Goal: Task Accomplishment & Management: Use online tool/utility

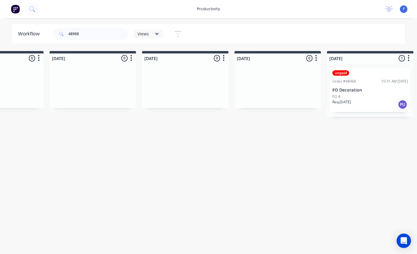
scroll to position [12, 335]
click at [365, 88] on p "PD Decoration" at bounding box center [369, 90] width 76 height 5
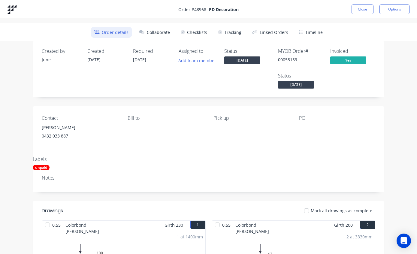
click at [232, 33] on button "Tracking" at bounding box center [230, 32] width 31 height 11
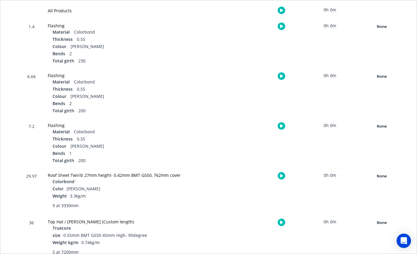
scroll to position [139, 0]
click at [384, 175] on div "None" at bounding box center [381, 177] width 43 height 8
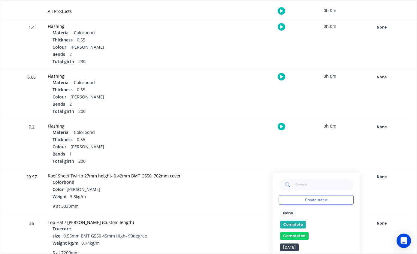
click at [294, 225] on button "Complete" at bounding box center [293, 225] width 26 height 8
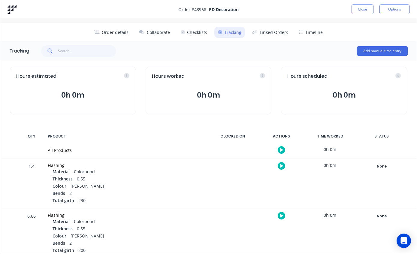
scroll to position [0, 0]
click at [365, 9] on button "Close" at bounding box center [363, 10] width 22 height 10
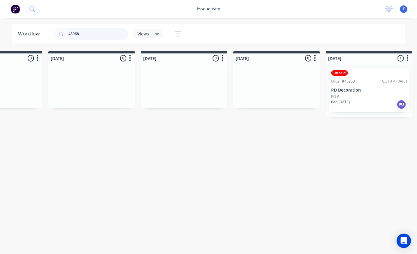
click at [108, 38] on input "48968" at bounding box center [99, 34] width 60 height 12
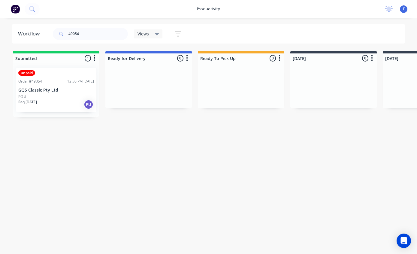
click at [51, 73] on div "unpaid Order #49054 12:50 PM [DATE] GQS Classic Pty Ltd PO # Req. [DATE] PU" at bounding box center [56, 90] width 81 height 44
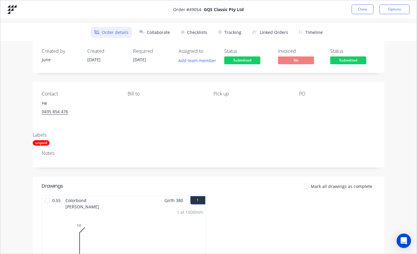
click at [236, 32] on button "Tracking" at bounding box center [230, 32] width 31 height 11
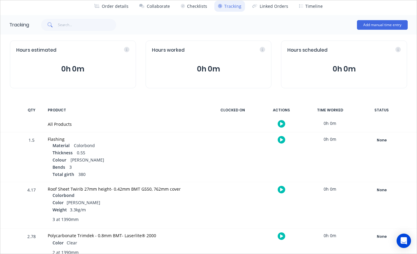
scroll to position [26, 0]
click at [384, 189] on div "None" at bounding box center [381, 191] width 43 height 8
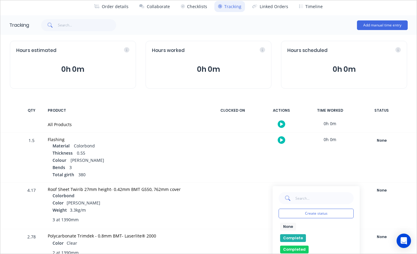
click at [294, 237] on button "Complete" at bounding box center [293, 238] width 26 height 8
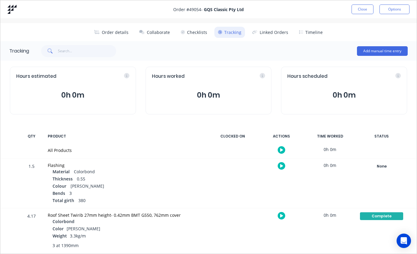
scroll to position [0, 0]
click at [362, 9] on button "Close" at bounding box center [363, 10] width 22 height 10
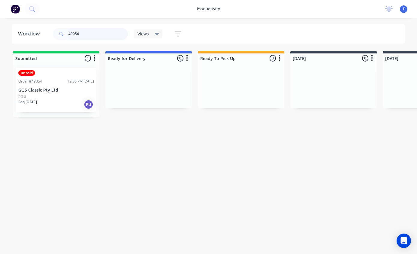
click at [101, 36] on input "49054" at bounding box center [99, 34] width 60 height 12
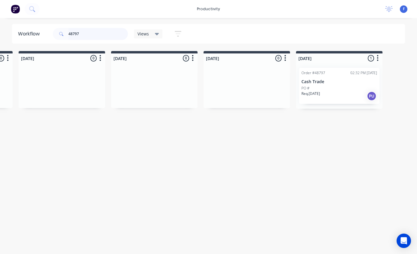
scroll to position [12, 365]
type input "48797"
click at [330, 79] on p "Cash Trade" at bounding box center [339, 81] width 76 height 5
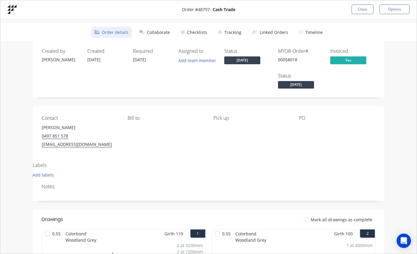
click at [233, 32] on button "Tracking" at bounding box center [230, 32] width 31 height 11
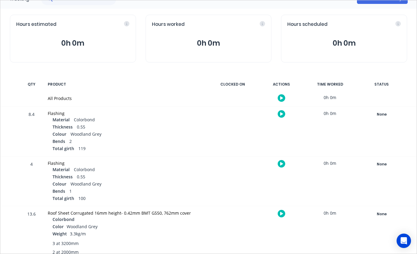
scroll to position [51, 0]
click at [378, 212] on div "None" at bounding box center [381, 215] width 43 height 8
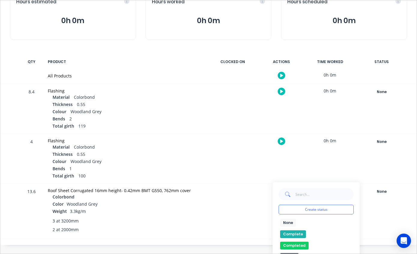
click at [294, 230] on div "None edit Complete Completed edit [DATE] [DATE] Ready for Delivery Ready To Pic…" at bounding box center [316, 245] width 75 height 53
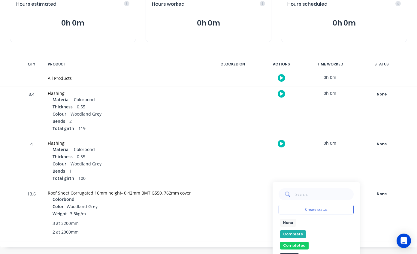
click at [289, 225] on button "None" at bounding box center [288, 223] width 16 height 8
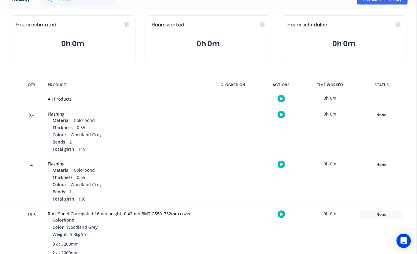
scroll to position [12, 362]
click at [375, 212] on div "None" at bounding box center [381, 215] width 43 height 8
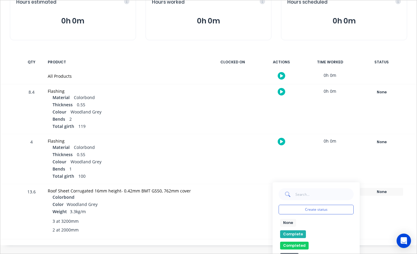
click at [291, 231] on button "Complete" at bounding box center [293, 234] width 26 height 8
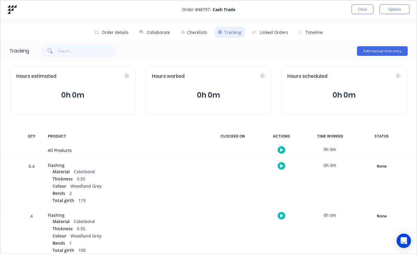
scroll to position [0, 0]
click at [359, 9] on button "Close" at bounding box center [363, 10] width 22 height 10
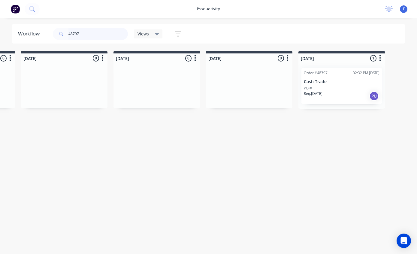
scroll to position [12, 362]
